Goal: Task Accomplishment & Management: Complete application form

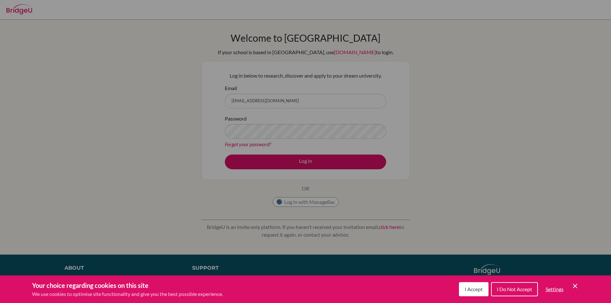
scroll to position [378, 0]
click at [273, 100] on div "Cookie Preferences" at bounding box center [305, 151] width 611 height 303
drag, startPoint x: 269, startPoint y: 99, endPoint x: 263, endPoint y: 99, distance: 6.1
click at [268, 99] on div "Cookie Preferences" at bounding box center [305, 151] width 611 height 303
click at [240, 102] on div "Cookie Preferences" at bounding box center [305, 151] width 611 height 303
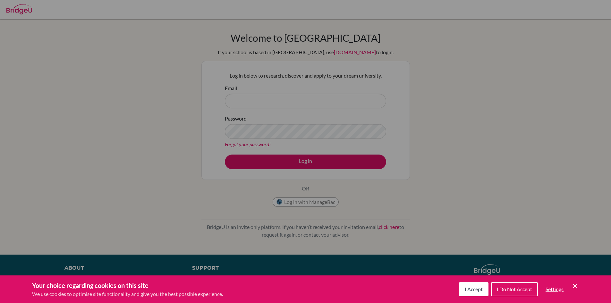
scroll to position [378, 0]
type input "mr.alwyn@rais.ac.th"
click at [279, 99] on div "Cookie Preferences" at bounding box center [305, 151] width 611 height 303
click at [406, 200] on div "Cookie Preferences" at bounding box center [305, 151] width 611 height 303
drag, startPoint x: 425, startPoint y: 198, endPoint x: 441, endPoint y: 198, distance: 15.7
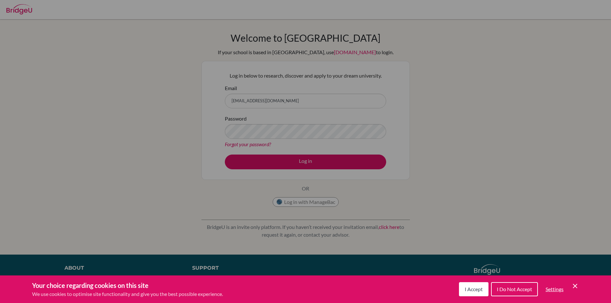
click at [426, 198] on div "Cookie Preferences" at bounding box center [305, 151] width 611 height 303
click at [441, 198] on div "Cookie Preferences" at bounding box center [305, 151] width 611 height 303
click at [575, 286] on icon "Save and close" at bounding box center [575, 286] width 4 height 4
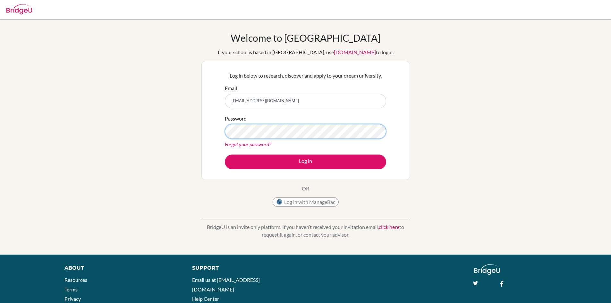
type textarea "3"
click at [220, 125] on div "Log in below to research, discover and apply to your dream university. Email mr…" at bounding box center [306, 120] width 209 height 119
drag, startPoint x: 273, startPoint y: 100, endPoint x: 219, endPoint y: 100, distance: 54.9
click at [219, 100] on div "Log in below to research, discover and apply to your dream university. Email mr…" at bounding box center [306, 120] width 209 height 119
click at [437, 146] on div "Welcome to BridgeU If your school is based in China, use app.bridge-u.com.cn to…" at bounding box center [305, 137] width 611 height 210
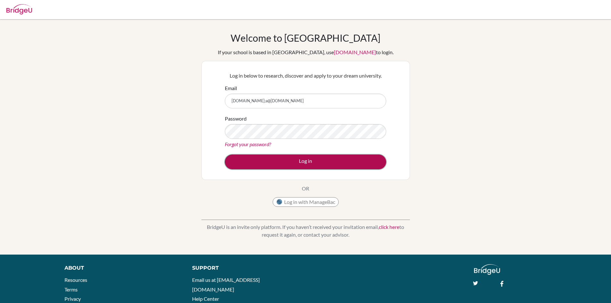
click at [318, 164] on button "Log in" at bounding box center [305, 162] width 161 height 15
click at [305, 159] on button "Log in" at bounding box center [305, 162] width 161 height 15
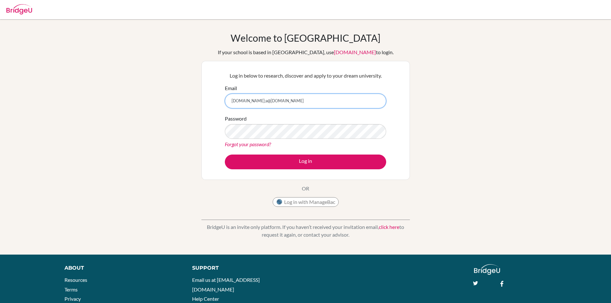
click at [244, 103] on input "mrs.nu;a@rais.ac.th" at bounding box center [305, 101] width 161 height 15
type input "mrs.nula@rais.ac.th"
click at [428, 187] on div "Welcome to BridgeU If your school is based in China, use app.bridge-u.com.cn to…" at bounding box center [305, 137] width 611 height 210
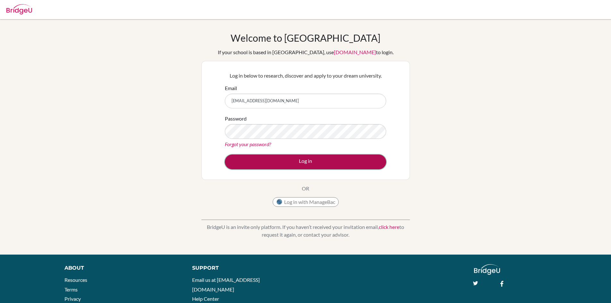
click at [311, 162] on button "Log in" at bounding box center [305, 162] width 161 height 15
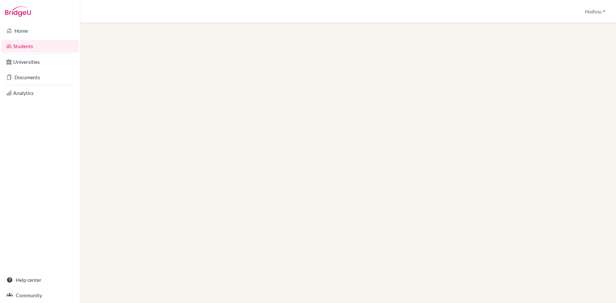
scroll to position [378, 0]
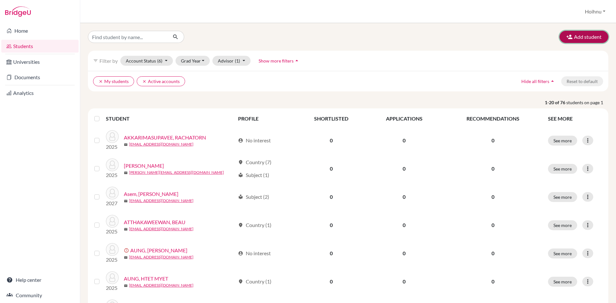
click at [583, 39] on button "Add student" at bounding box center [584, 37] width 49 height 12
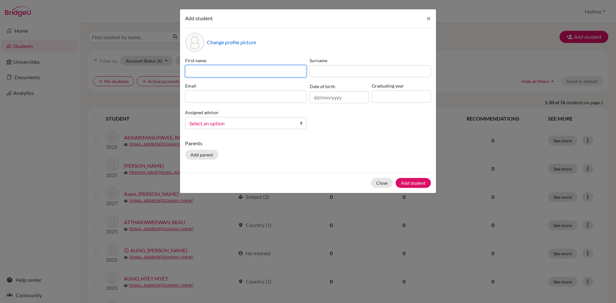
click at [246, 72] on input at bounding box center [245, 71] width 121 height 12
type input "Sophia Subin"
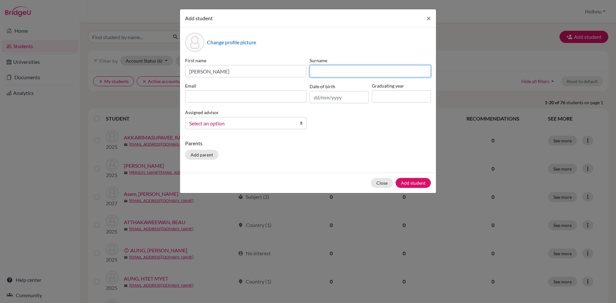
click at [333, 73] on input at bounding box center [370, 71] width 121 height 12
type input "Subin"
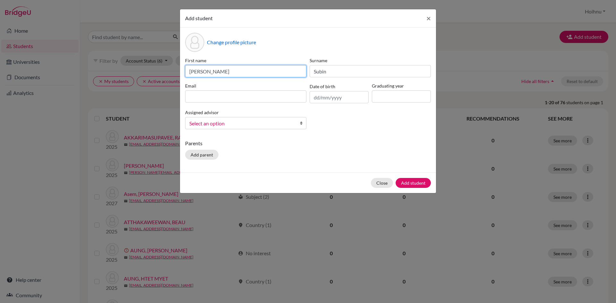
drag, startPoint x: 228, startPoint y: 68, endPoint x: 206, endPoint y: 73, distance: 23.0
click at [206, 73] on input "Sophia Subin" at bounding box center [245, 71] width 121 height 12
type input "Sophia"
click at [224, 97] on input at bounding box center [245, 96] width 121 height 12
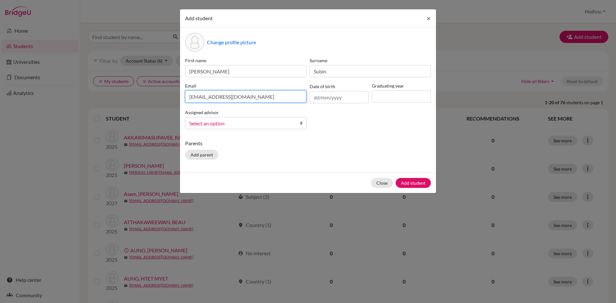
type input "sophia03009@rais.ac.th"
click at [325, 100] on input "text" at bounding box center [339, 97] width 59 height 12
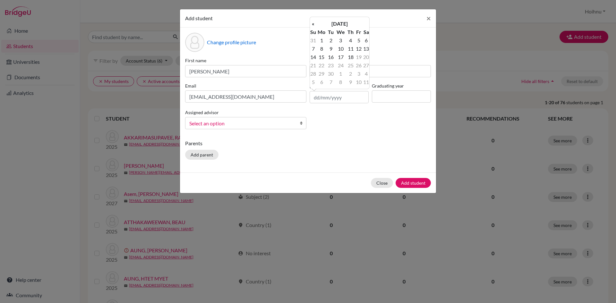
click at [302, 124] on b at bounding box center [303, 123] width 6 height 12
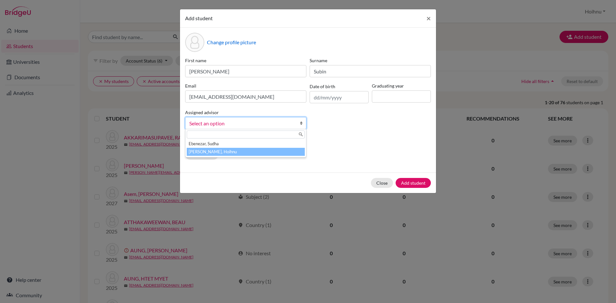
click at [234, 151] on li "Mark, Hoihnu" at bounding box center [246, 152] width 118 height 8
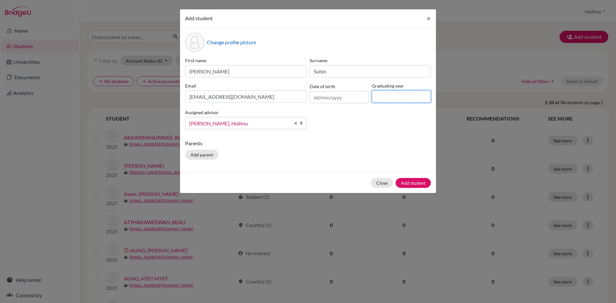
click at [390, 100] on input at bounding box center [401, 96] width 59 height 12
type input "2026"
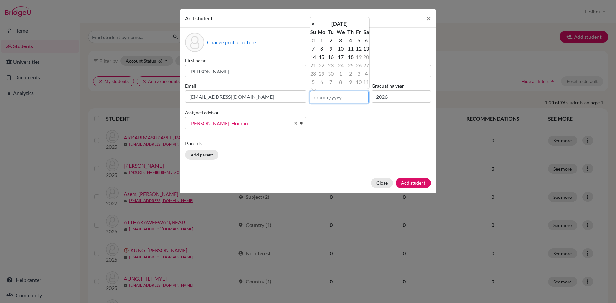
click at [338, 99] on input "text" at bounding box center [339, 97] width 59 height 12
click at [318, 100] on input "26012008" at bounding box center [339, 97] width 59 height 12
click at [320, 99] on input "26012008" at bounding box center [339, 97] width 59 height 12
click at [325, 98] on input "26/012008" at bounding box center [339, 97] width 59 height 12
click at [326, 98] on input "26/12008" at bounding box center [339, 97] width 59 height 12
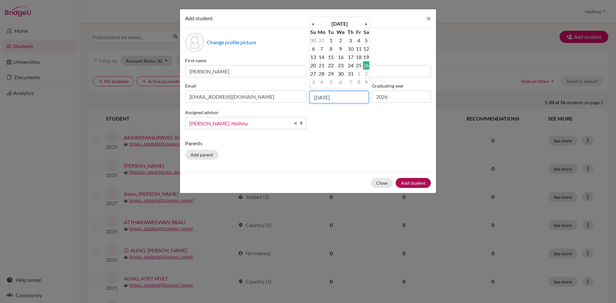
type input "26/01/2008"
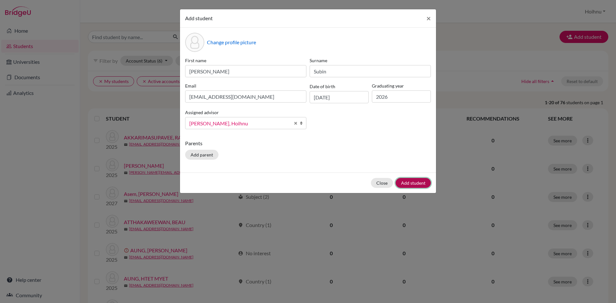
click at [412, 183] on button "Add student" at bounding box center [413, 183] width 35 height 10
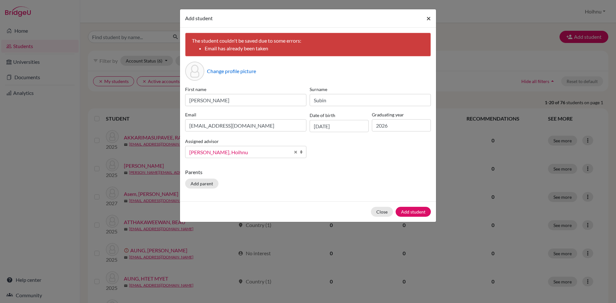
click at [428, 18] on span "×" at bounding box center [428, 17] width 4 height 9
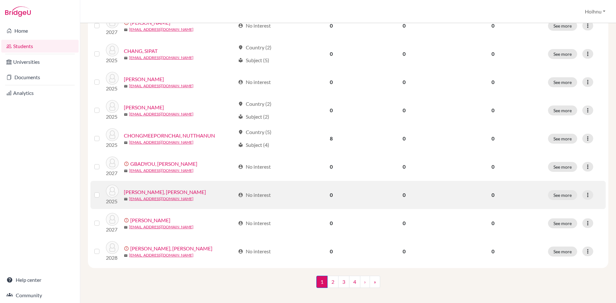
scroll to position [431, 0]
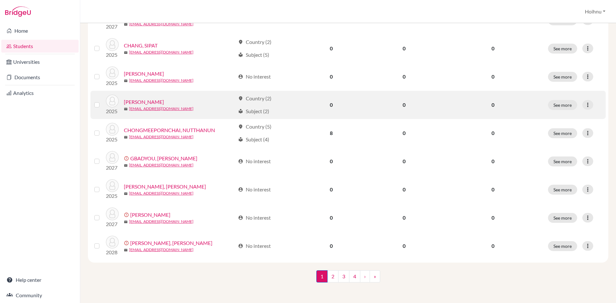
click at [260, 98] on div "location_on Country (2)" at bounding box center [254, 99] width 33 height 8
click at [140, 99] on link "[PERSON_NAME]" at bounding box center [144, 102] width 40 height 8
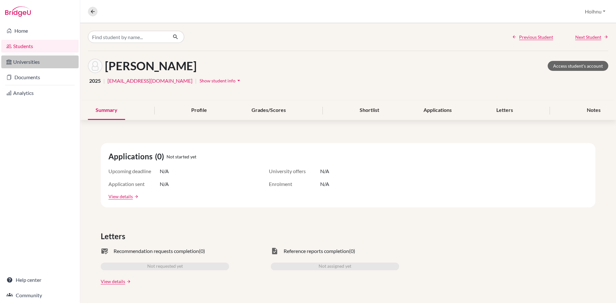
click at [35, 65] on link "Universities" at bounding box center [39, 62] width 77 height 13
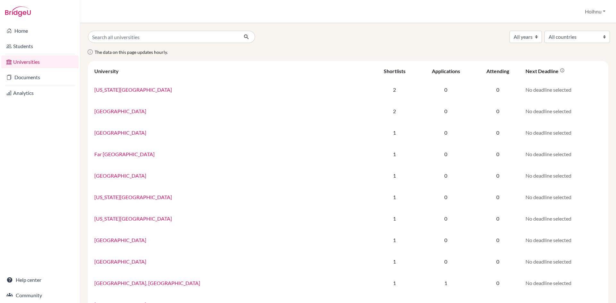
scroll to position [378, 0]
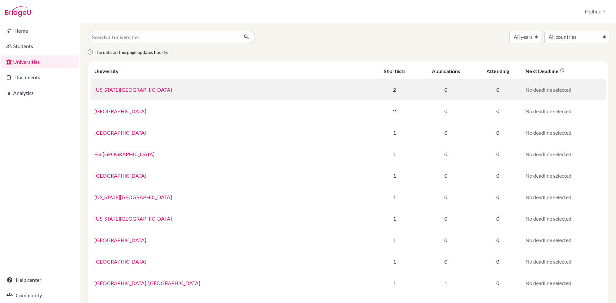
click at [126, 90] on link "New York University" at bounding box center [133, 90] width 78 height 6
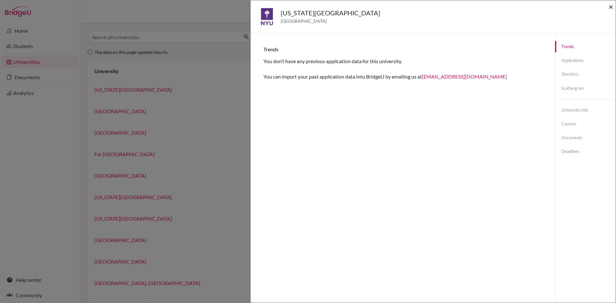
click at [611, 7] on span "×" at bounding box center [611, 6] width 4 height 9
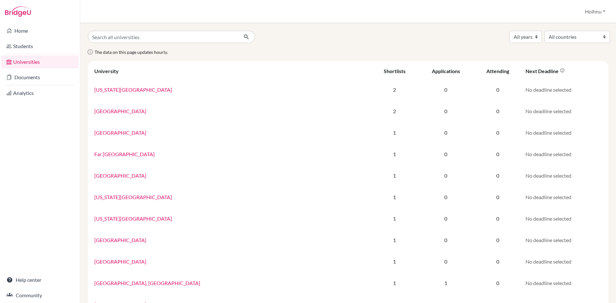
click at [35, 190] on div "Home Students Universities Documents Analytics Help center Community" at bounding box center [40, 163] width 80 height 280
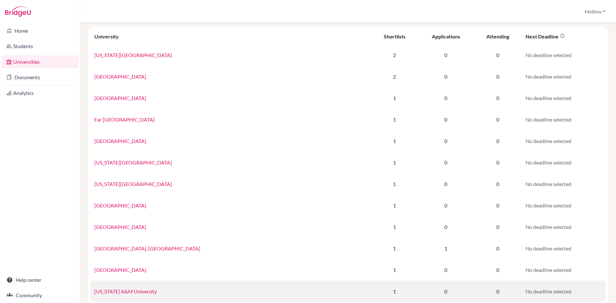
scroll to position [0, 0]
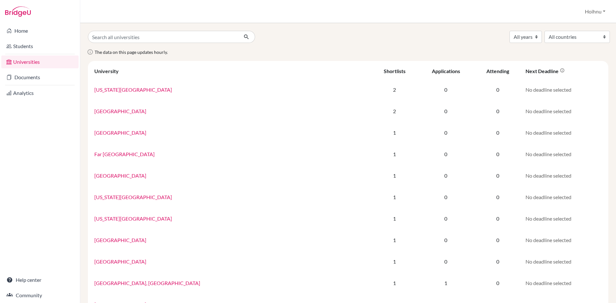
click at [35, 62] on link "Universities" at bounding box center [39, 62] width 77 height 13
click at [19, 123] on div "Home Students Universities Documents Analytics Help center Community" at bounding box center [40, 163] width 80 height 280
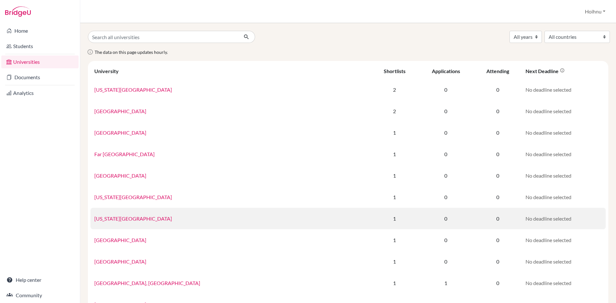
scroll to position [378, 0]
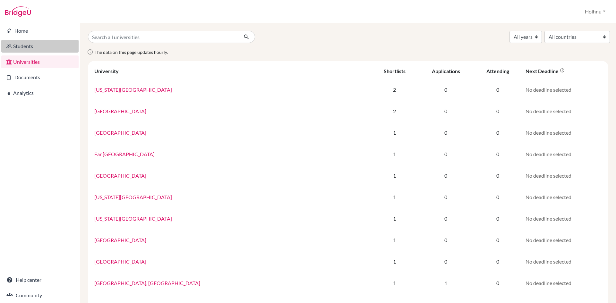
click at [37, 48] on link "Students" at bounding box center [39, 46] width 77 height 13
click at [28, 47] on link "Students" at bounding box center [39, 46] width 77 height 13
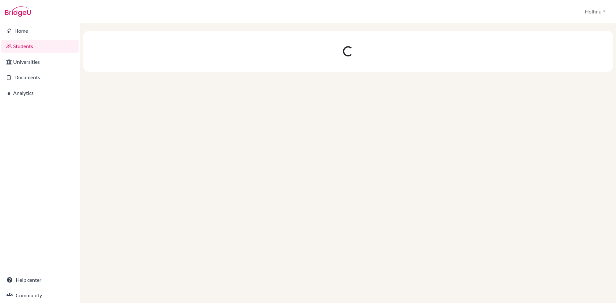
scroll to position [378, 0]
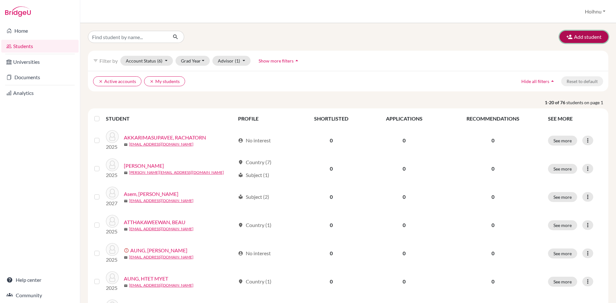
click at [581, 37] on button "Add student" at bounding box center [584, 37] width 49 height 12
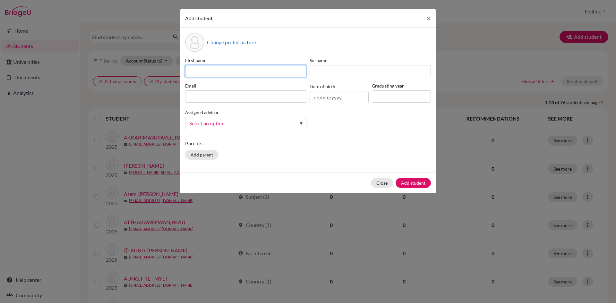
click at [228, 72] on input at bounding box center [245, 71] width 121 height 12
type input "sumin"
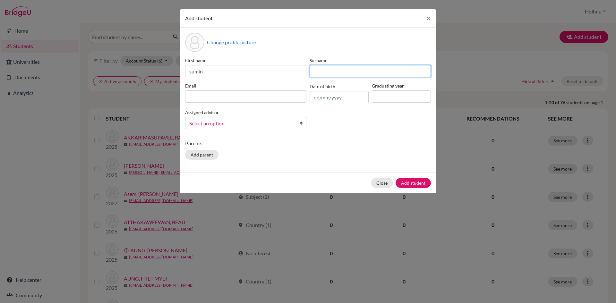
click at [325, 74] on input at bounding box center [370, 71] width 121 height 12
type input "[PERSON_NAME]"
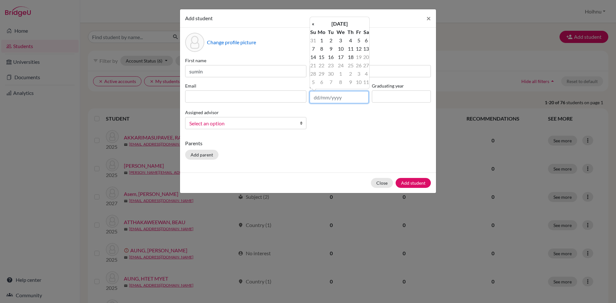
click at [330, 101] on input "text" at bounding box center [339, 97] width 59 height 12
type input "[DATE]"
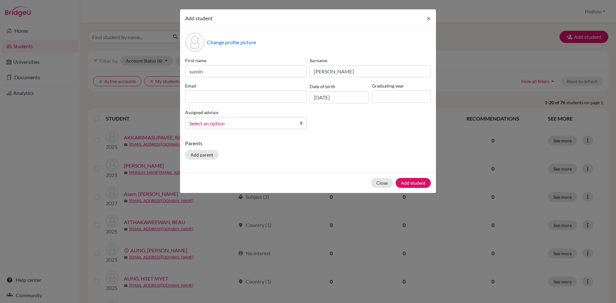
click at [368, 113] on div "First name [PERSON_NAME] Surname [PERSON_NAME] Email Date of birth [DEMOGRAPHIC…" at bounding box center [308, 95] width 249 height 77
click at [383, 101] on input at bounding box center [401, 96] width 59 height 12
type input "2026"
click at [229, 97] on input at bounding box center [245, 96] width 121 height 12
type input "[EMAIL_ADDRESS][DOMAIN_NAME]"
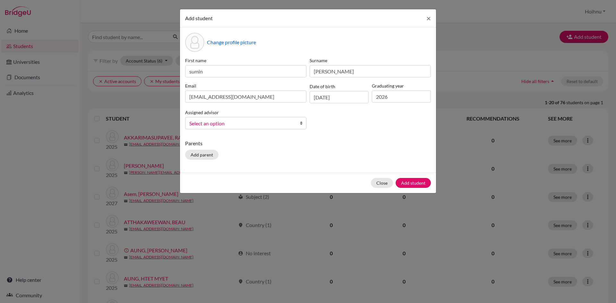
click at [301, 124] on b at bounding box center [303, 123] width 6 height 12
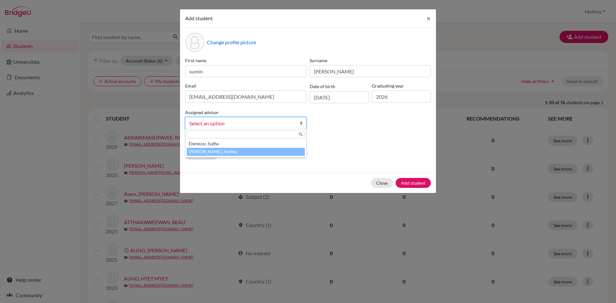
click at [219, 154] on li "[PERSON_NAME], Hoihnu" at bounding box center [246, 152] width 118 height 8
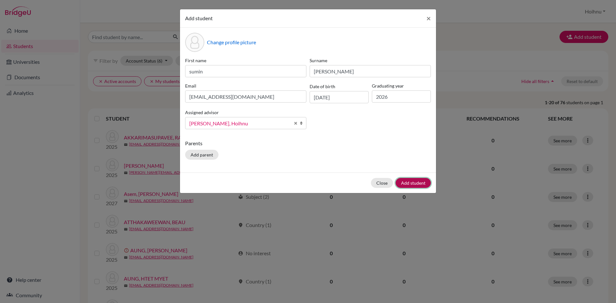
click at [415, 185] on button "Add student" at bounding box center [413, 183] width 35 height 10
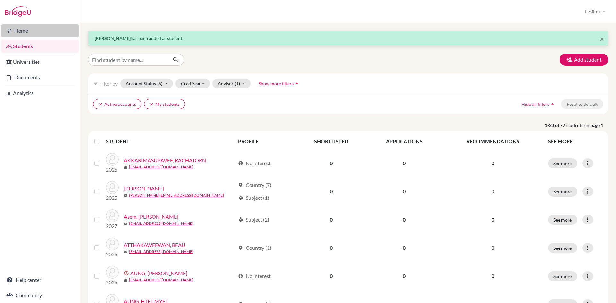
click at [27, 34] on link "Home" at bounding box center [39, 30] width 77 height 13
